Goal: Information Seeking & Learning: Find specific fact

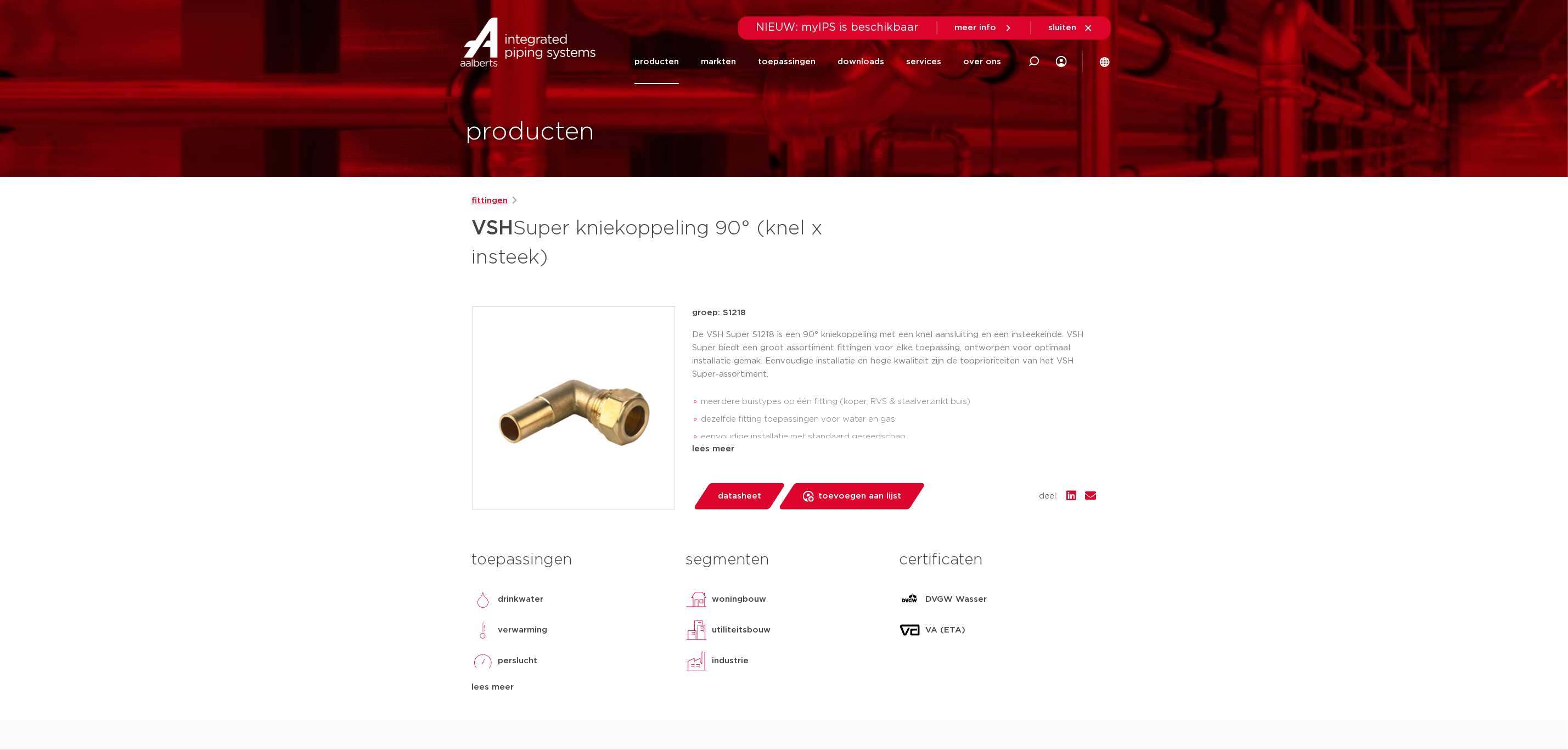
click at [488, 200] on link "fittingen" at bounding box center [490, 201] width 36 height 13
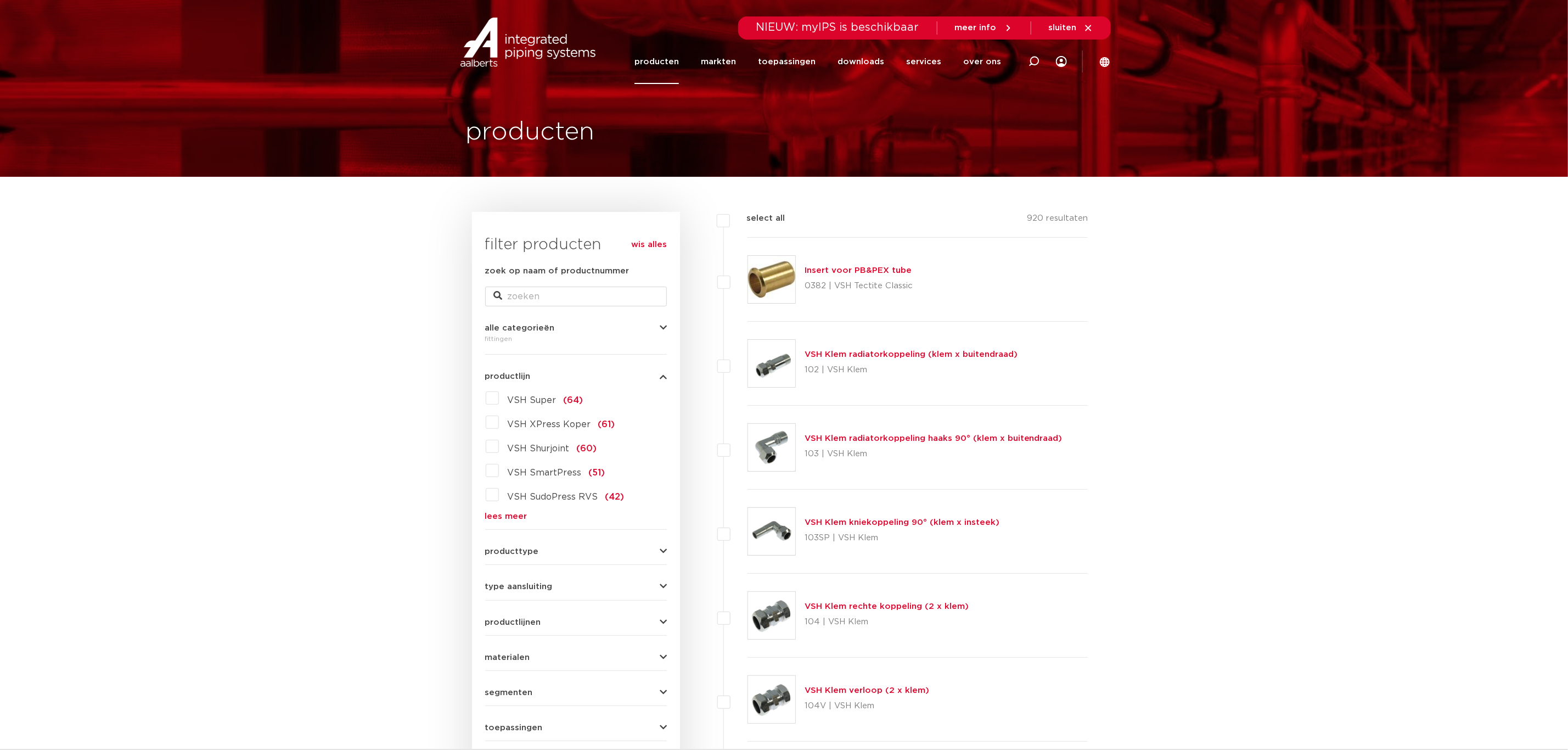
drag, startPoint x: 490, startPoint y: 396, endPoint x: 501, endPoint y: 393, distance: 11.4
click at [499, 396] on label "VSH Super (64)" at bounding box center [541, 398] width 85 height 17
click at [0, 0] on input "VSH Super (64)" at bounding box center [0, 0] width 0 height 0
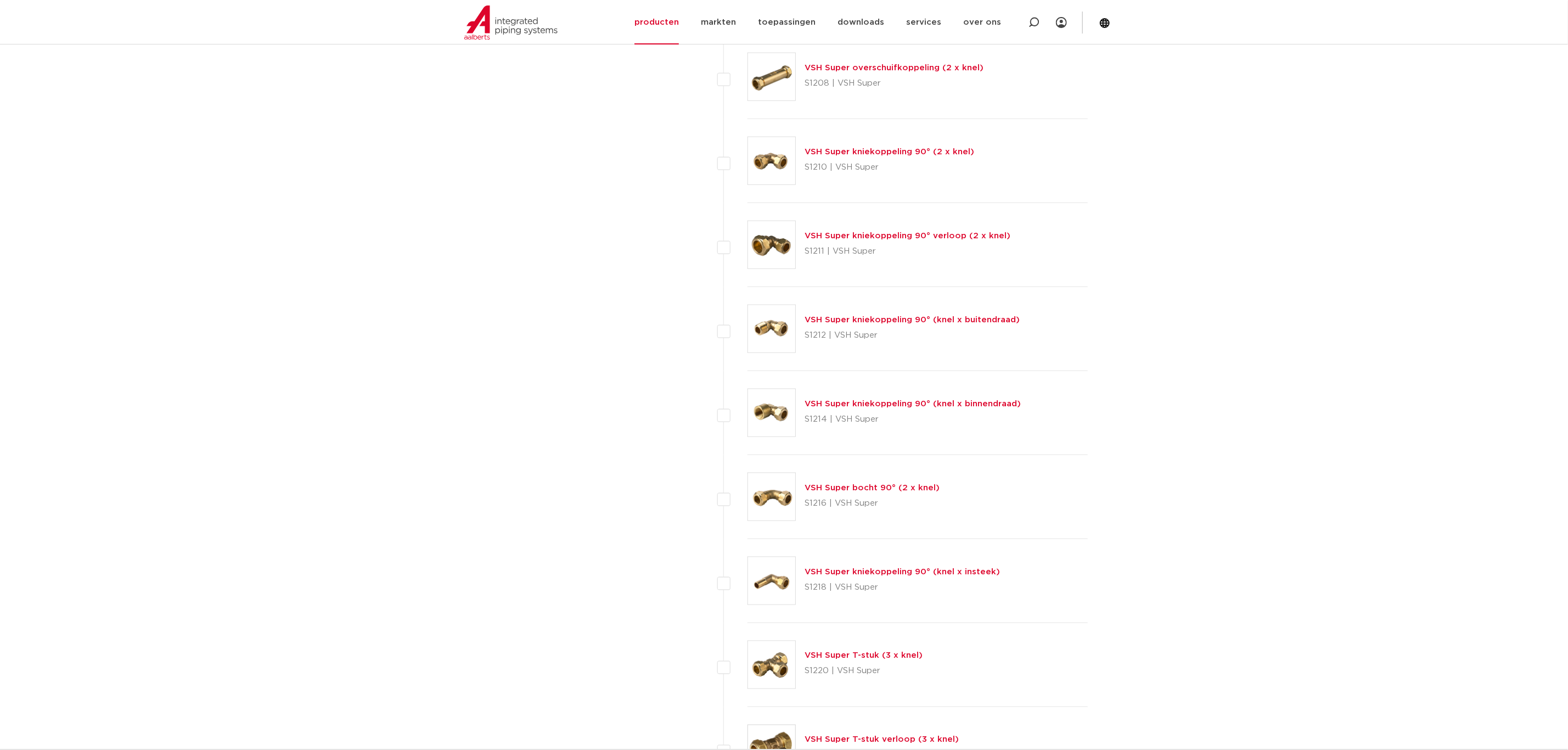
scroll to position [988, 0]
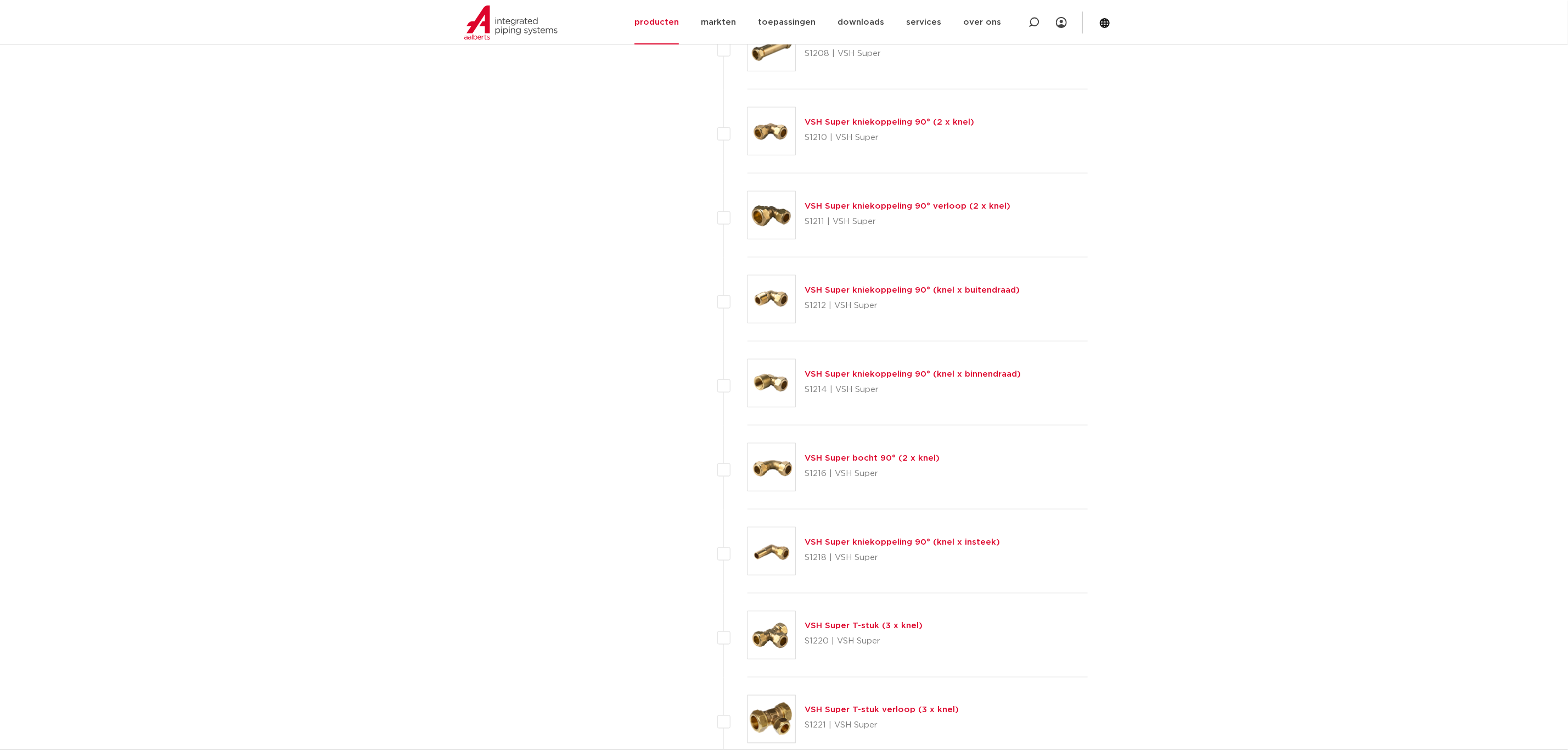
click at [850, 546] on link "VSH Super kniekoppeling 90° (knel x insteek)" at bounding box center [902, 542] width 196 height 8
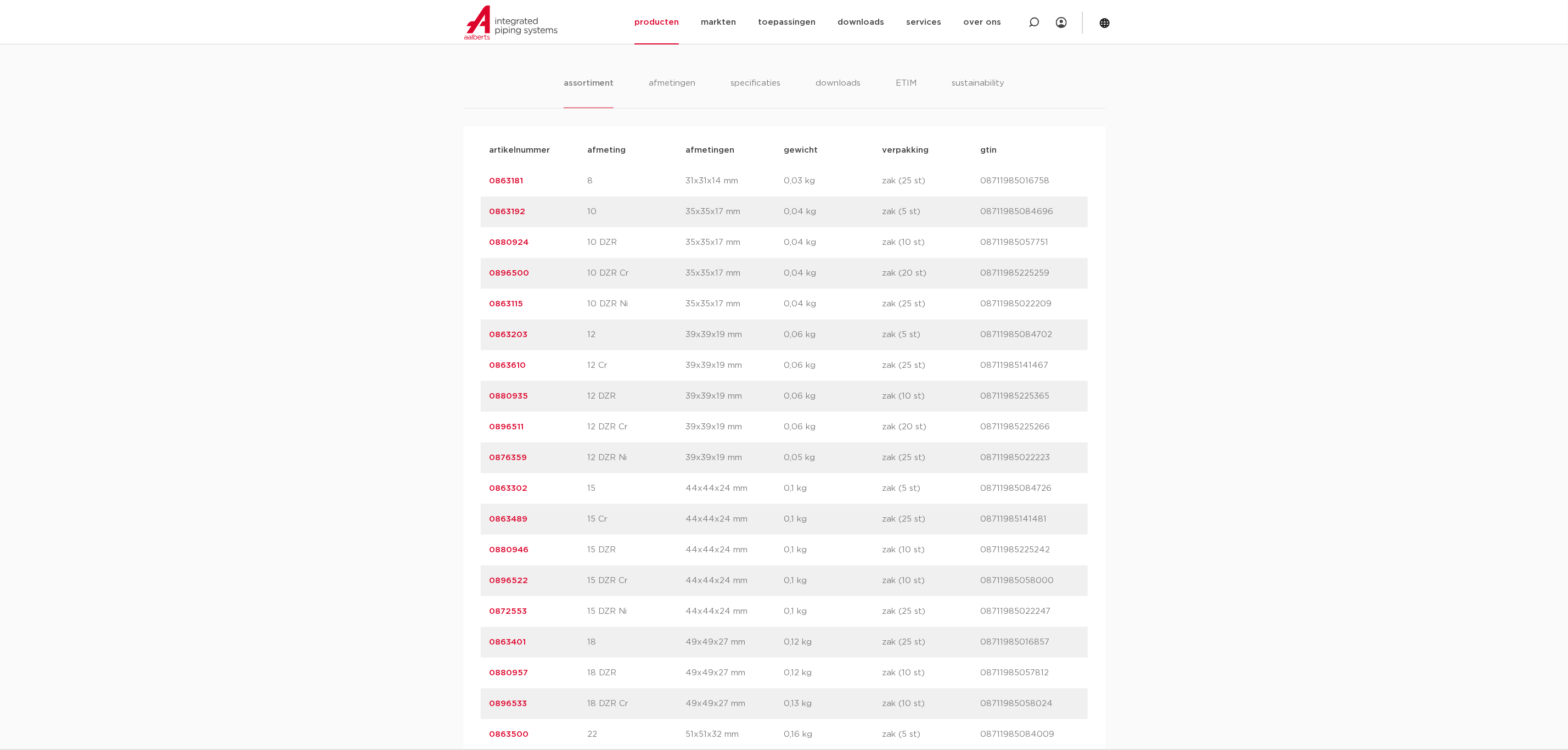
scroll to position [659, 0]
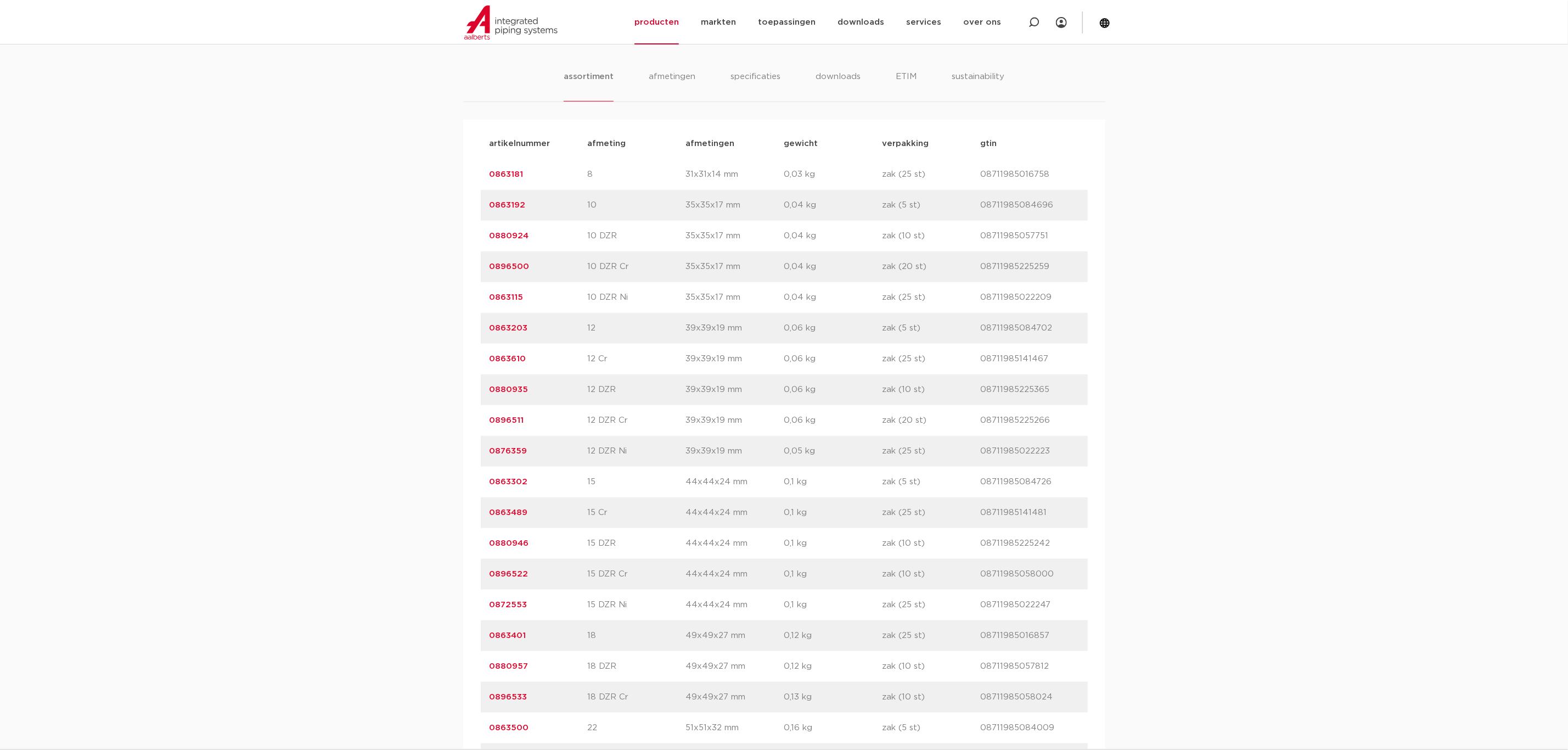
drag, startPoint x: 527, startPoint y: 605, endPoint x: 487, endPoint y: 605, distance: 40.0
click at [487, 605] on div "artikelnummer 0872553 afmeting 15 DZR Ni afmetingen 44x44x24 mm gewicht 0,1 kg …" at bounding box center [784, 605] width 607 height 30
copy link "0872553"
drag, startPoint x: 534, startPoint y: 573, endPoint x: 488, endPoint y: 573, distance: 46.0
click at [488, 573] on div "artikelnummer 0896522 afmeting 15 DZR Cr afmetingen 44x44x24 mm gewicht 0,1 kg …" at bounding box center [784, 574] width 607 height 30
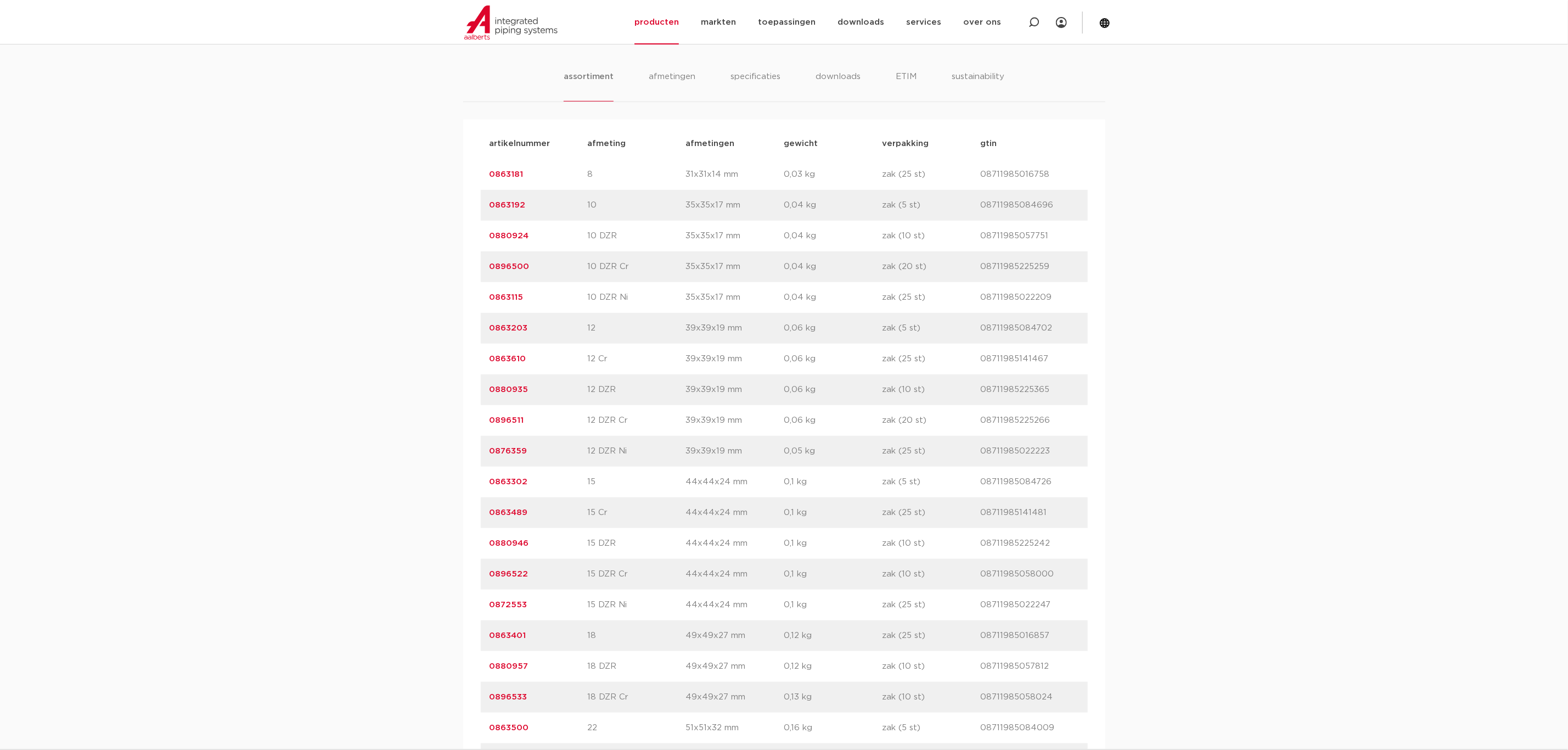
copy link "0896522"
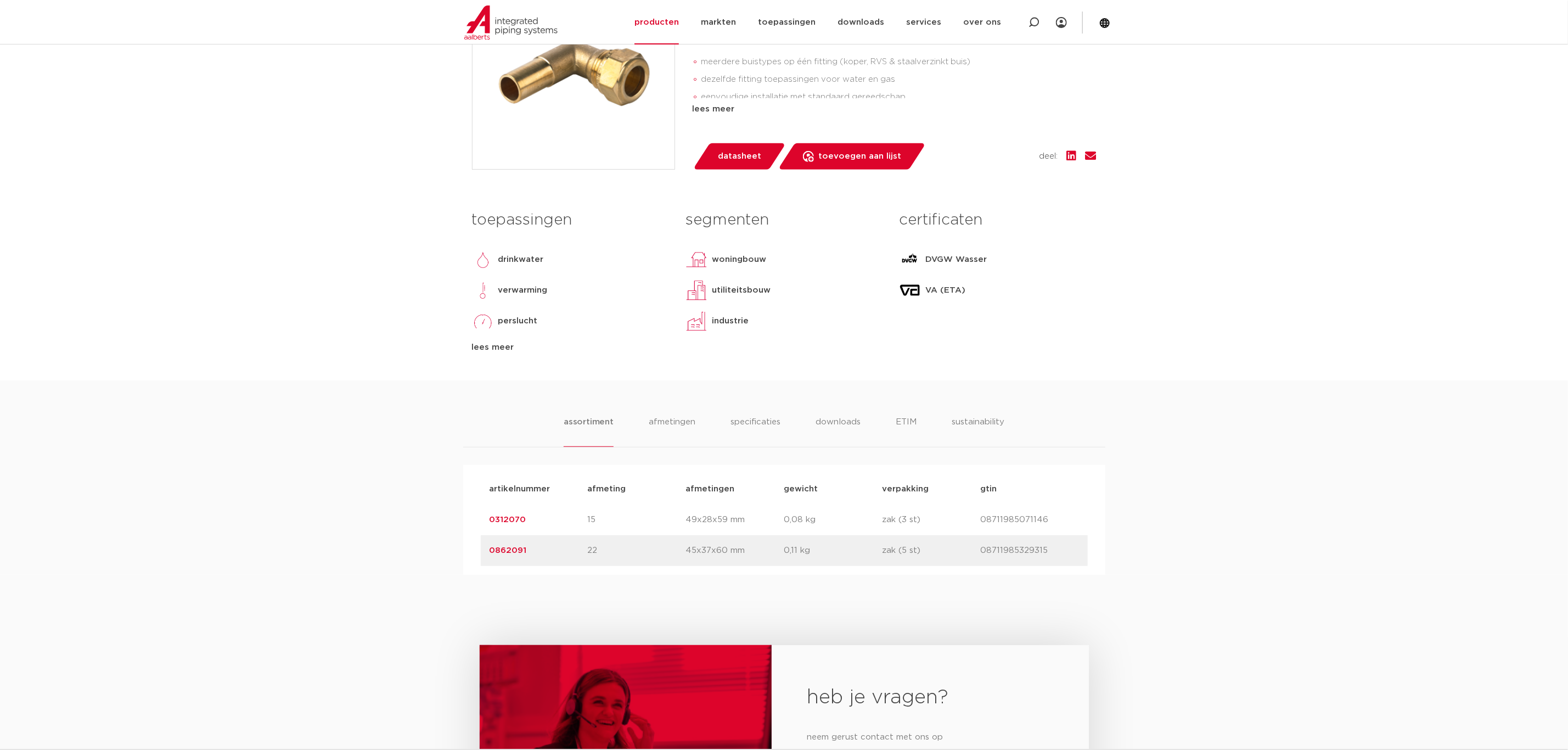
scroll to position [247, 0]
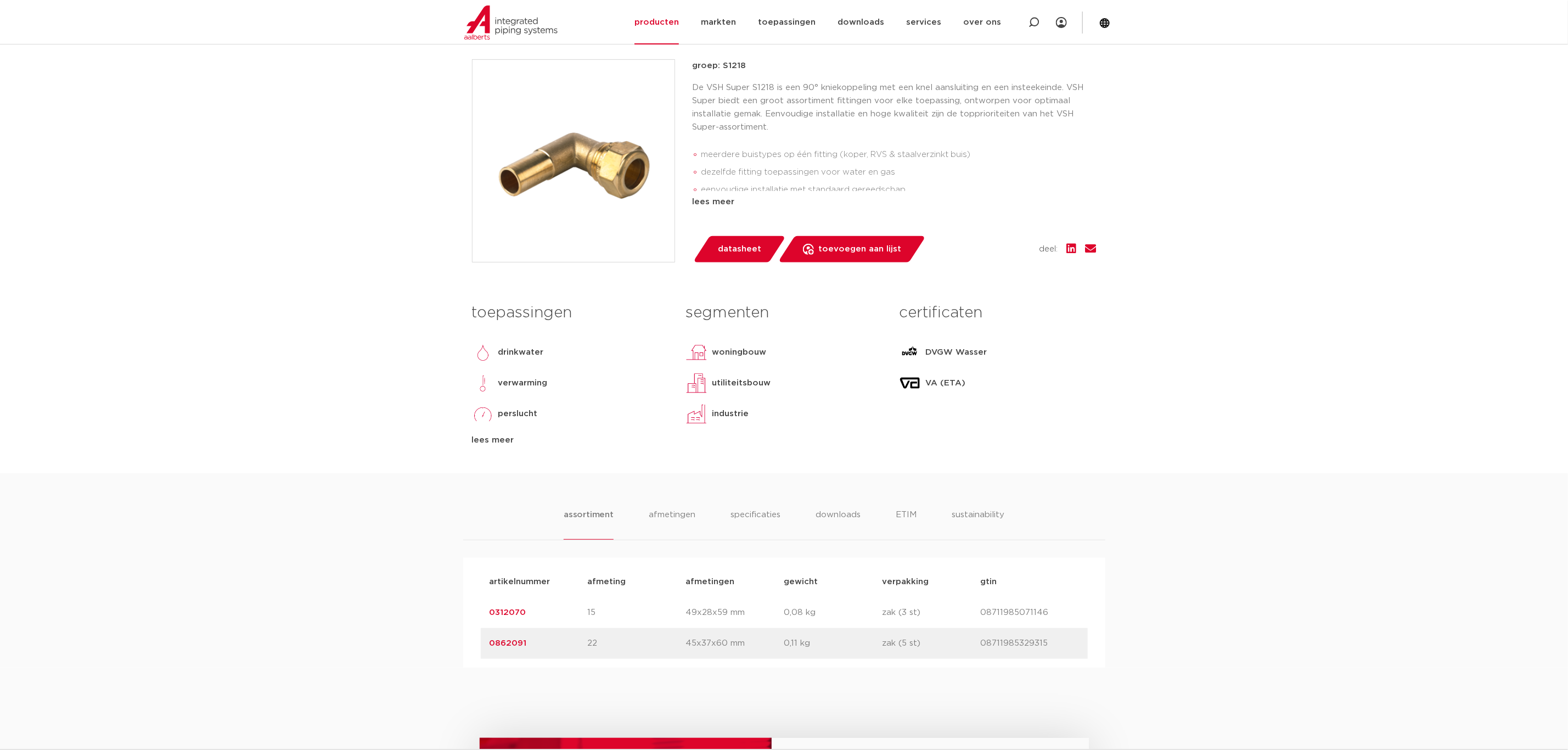
drag, startPoint x: 535, startPoint y: 609, endPoint x: 489, endPoint y: 612, distance: 46.1
click at [490, 612] on p "0312070" at bounding box center [539, 613] width 98 height 13
copy link "0312070"
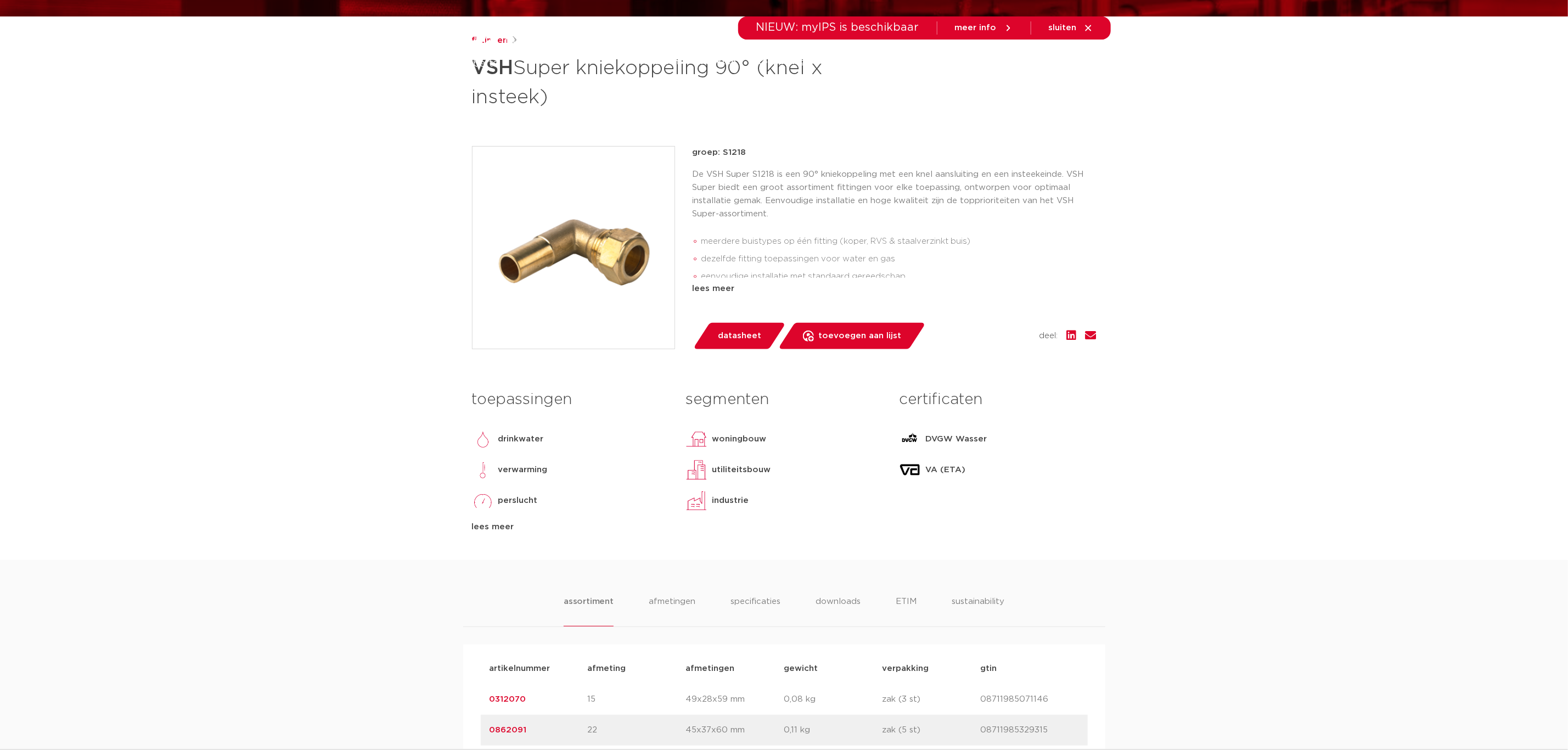
scroll to position [0, 0]
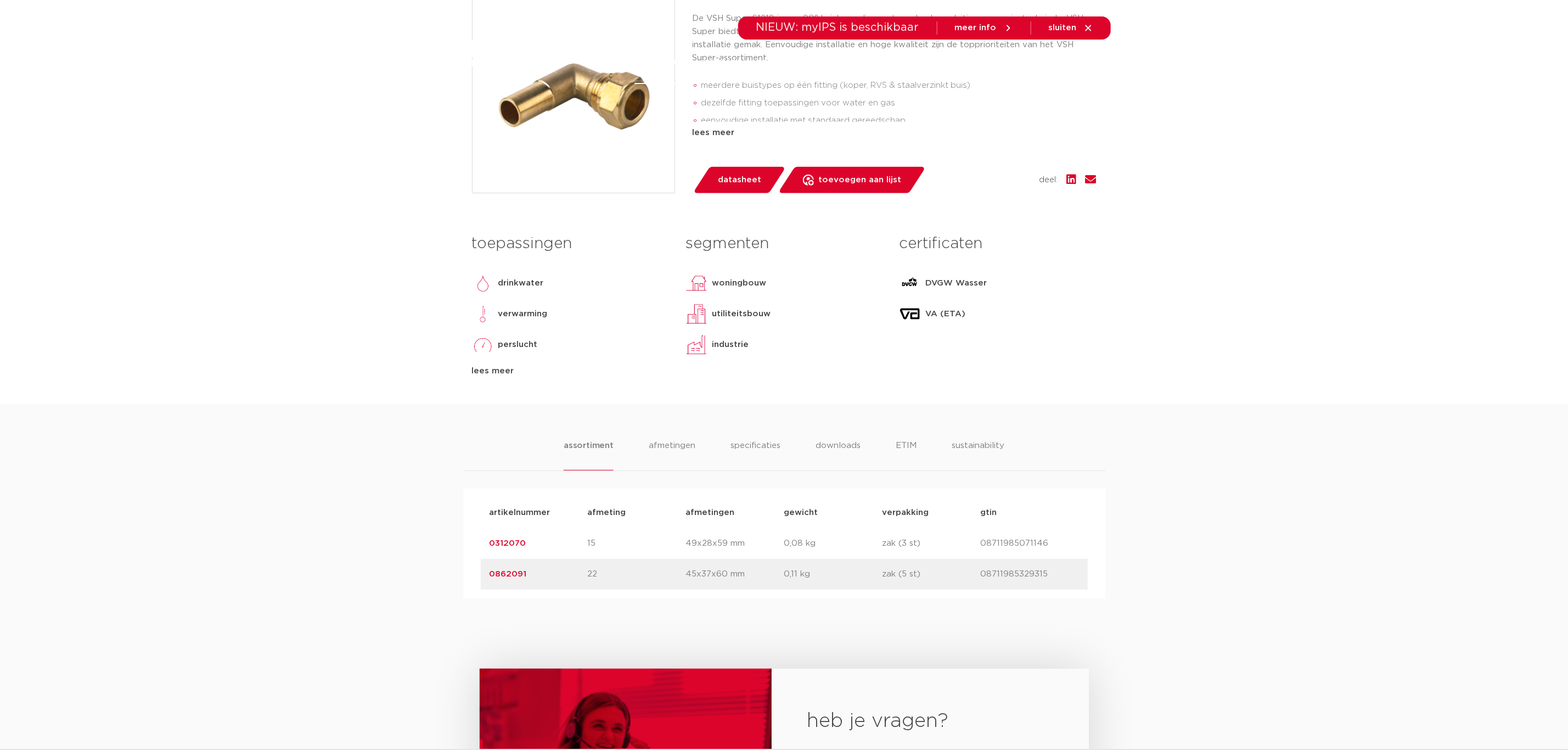
scroll to position [330, 0]
